Goal: Complete application form: Fill out and submit a form for a specific purpose

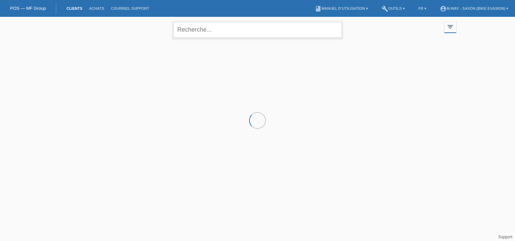
click at [215, 30] on input "text" at bounding box center [257, 30] width 169 height 16
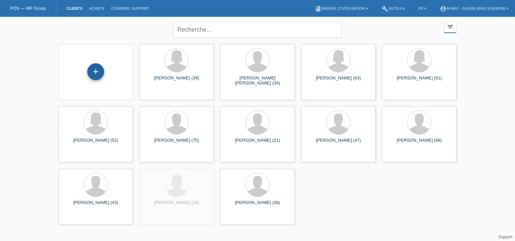
drag, startPoint x: 84, startPoint y: 67, endPoint x: 92, endPoint y: 71, distance: 9.5
click at [92, 71] on div "+" at bounding box center [95, 72] width 63 height 18
click at [92, 71] on div "+" at bounding box center [95, 71] width 17 height 17
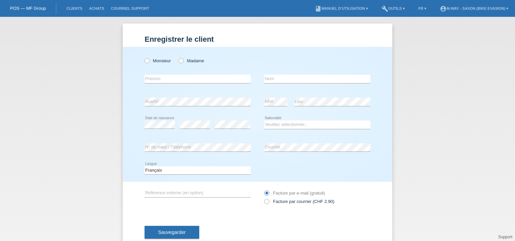
drag, startPoint x: 143, startPoint y: 62, endPoint x: 152, endPoint y: 77, distance: 17.6
click at [152, 77] on div "Monsieur Madame error [GEOGRAPHIC_DATA]" at bounding box center [258, 114] width 270 height 135
click at [144, 57] on icon at bounding box center [144, 57] width 0 height 0
click at [145, 59] on input "Monsieur" at bounding box center [147, 60] width 4 height 4
radio input "true"
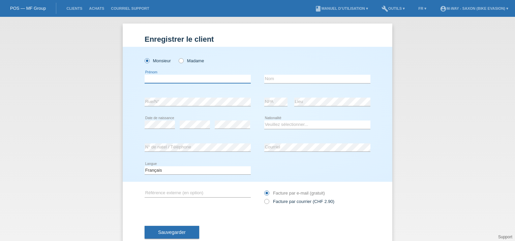
click at [150, 79] on input "text" at bounding box center [198, 79] width 106 height 8
type input "[PERSON_NAME]"
type input "Cambria"
click at [188, 128] on div "Monsieur Madame Alexander error Prénom Cambria error Nom error" at bounding box center [258, 114] width 270 height 135
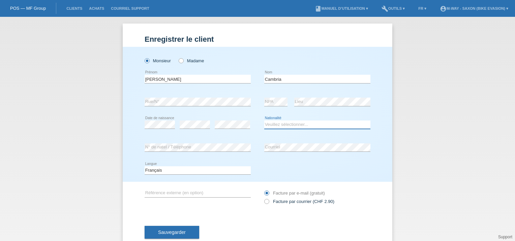
select select "CH"
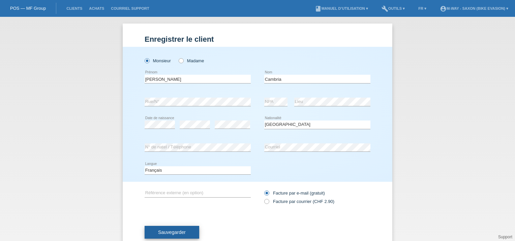
click at [181, 230] on span "Sauvegarder" at bounding box center [172, 232] width 28 height 5
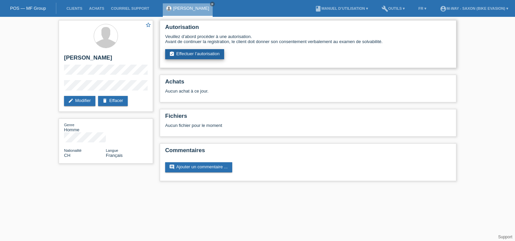
click at [189, 49] on link "assignment_turned_in Effectuer l’autorisation" at bounding box center [194, 54] width 59 height 10
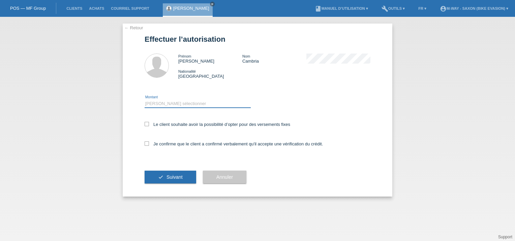
click at [167, 101] on select "Veuillez sélectionner CHF 1.00 - CHF 499.00 CHF 500.00 - CHF 1'999.00 CHF 2'000…" at bounding box center [198, 104] width 106 height 8
select select "3"
click at [145, 100] on select "Veuillez sélectionner CHF 1.00 - CHF 499.00 CHF 500.00 - CHF 1'999.00 CHF 2'000…" at bounding box center [198, 104] width 106 height 8
click at [147, 125] on icon at bounding box center [147, 124] width 4 height 4
click at [147, 125] on input "Le client souhaite avoir la possibilité d’opter pour des versements fixes" at bounding box center [147, 124] width 4 height 4
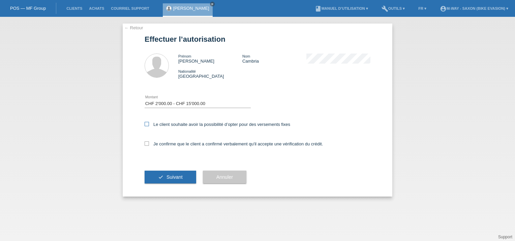
checkbox input "true"
click at [148, 144] on icon at bounding box center [147, 144] width 4 height 4
click at [148, 144] on input "Je confirme que le client a confirmé verbalement qu'il accepte une vérification…" at bounding box center [147, 144] width 4 height 4
checkbox input "true"
click at [169, 181] on button "check Suivant" at bounding box center [171, 177] width 52 height 13
